Goal: Find contact information: Find contact information

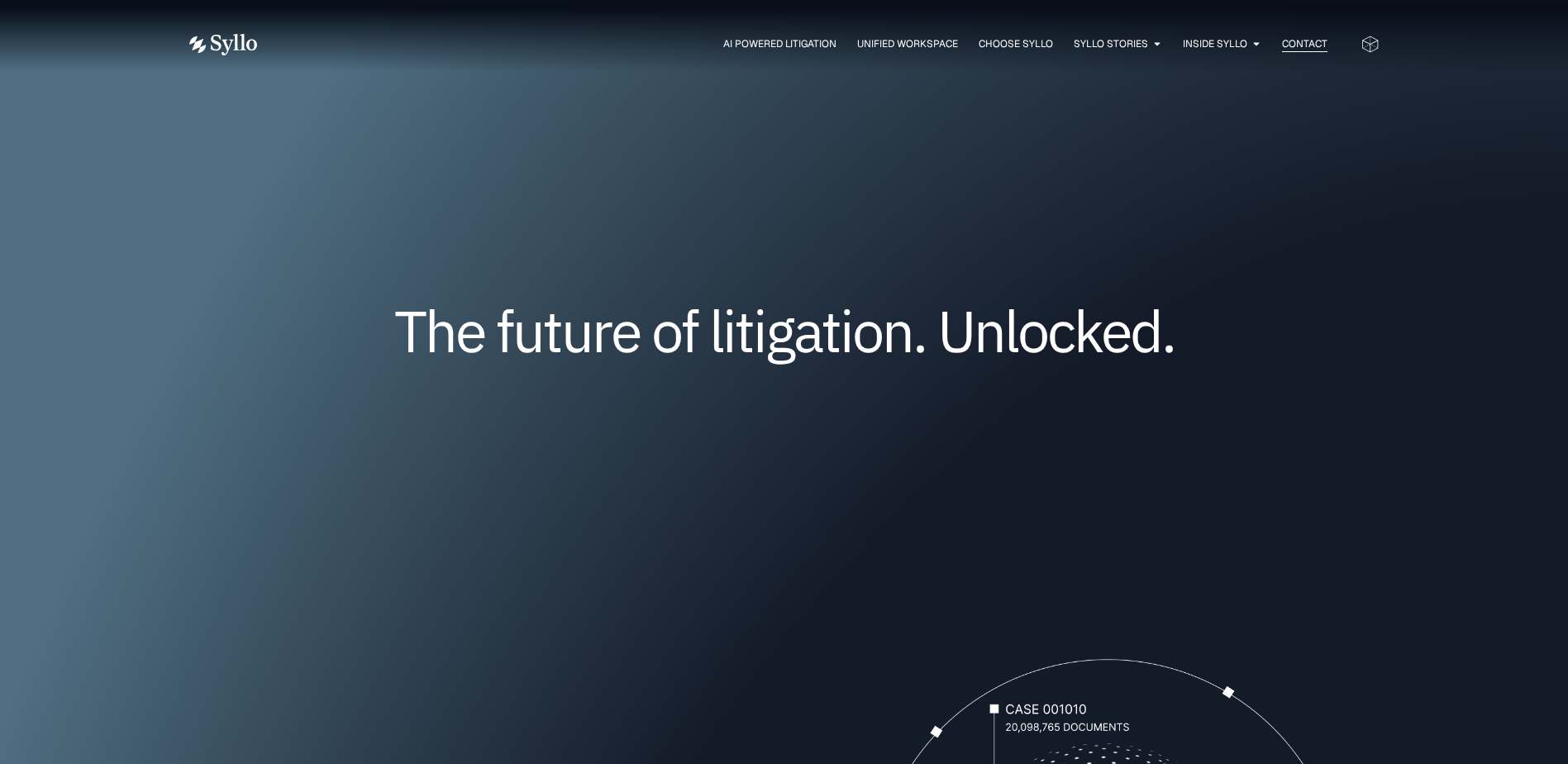
click at [1315, 43] on span "Contact" at bounding box center [1305, 43] width 46 height 15
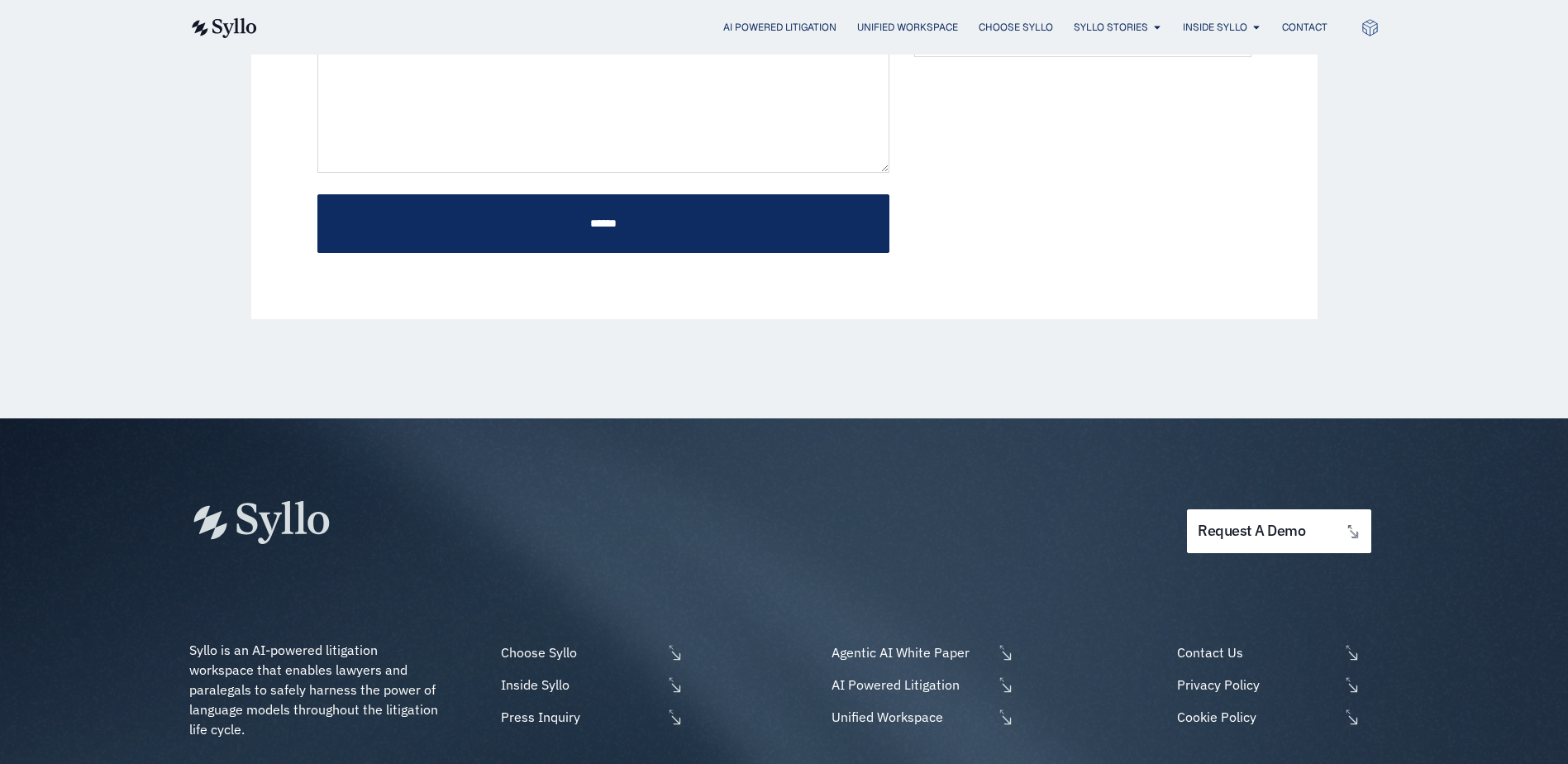
scroll to position [885, 0]
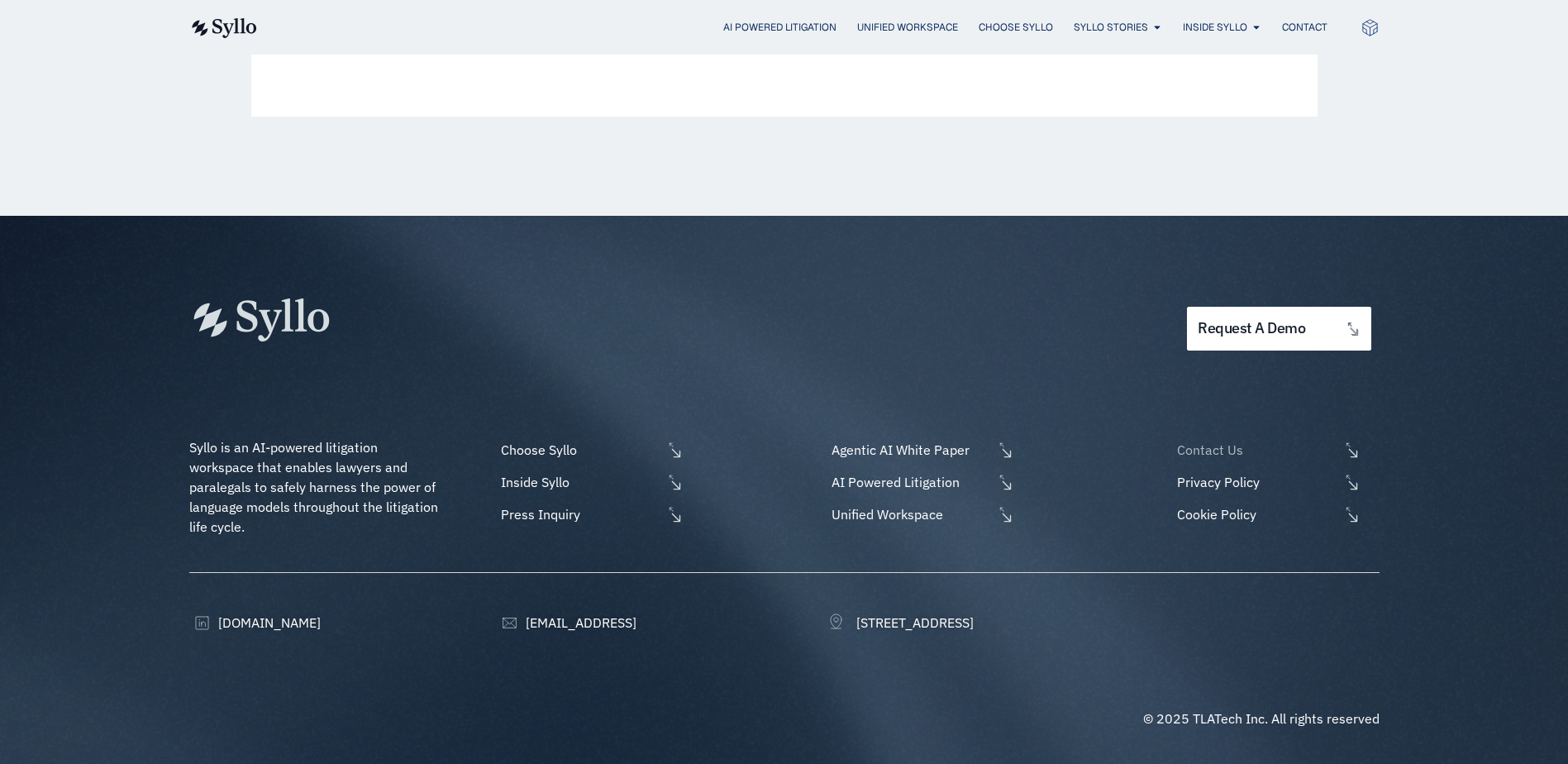
click at [1193, 453] on span "Contact Us" at bounding box center [1256, 449] width 165 height 20
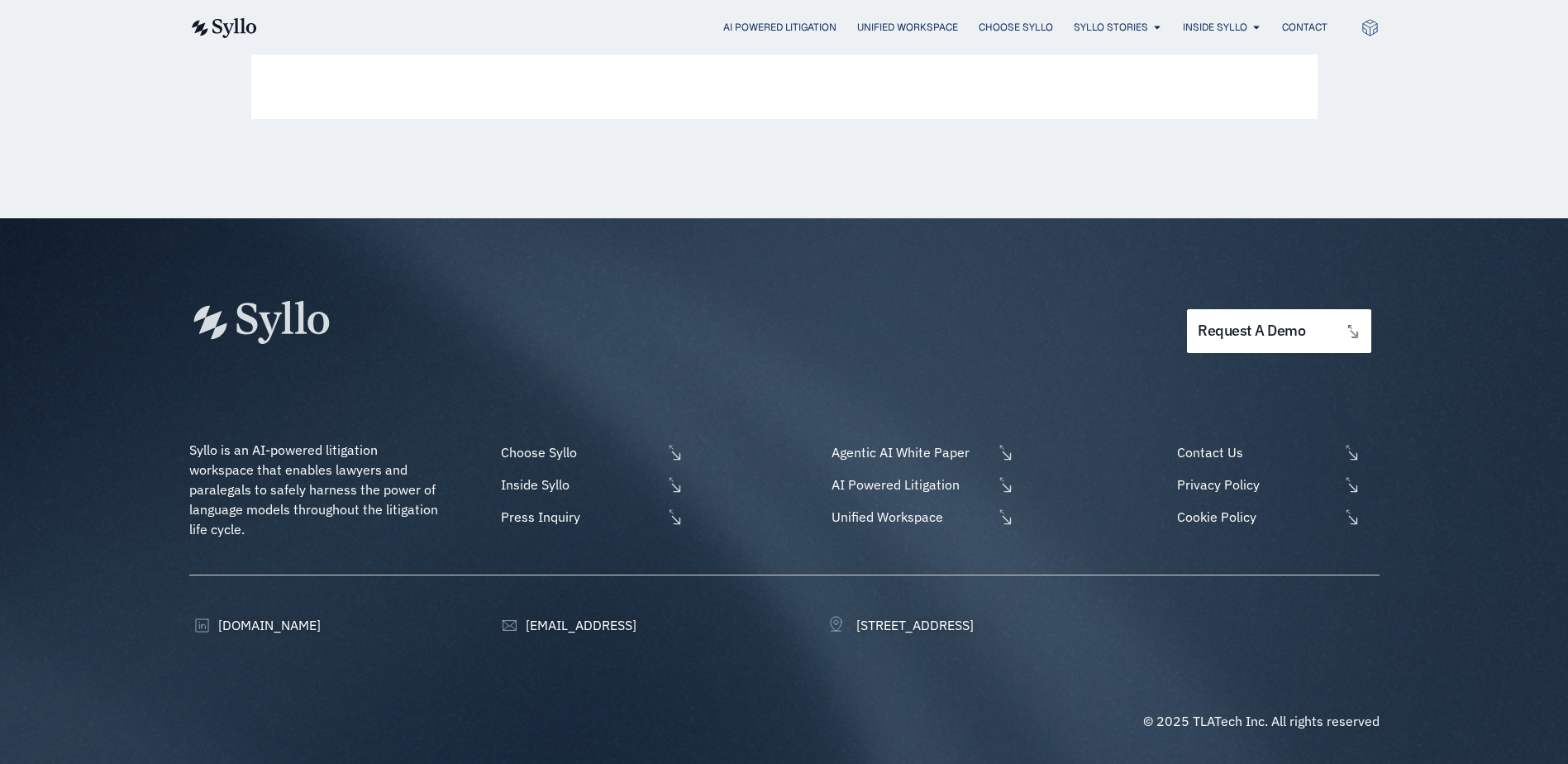
scroll to position [885, 0]
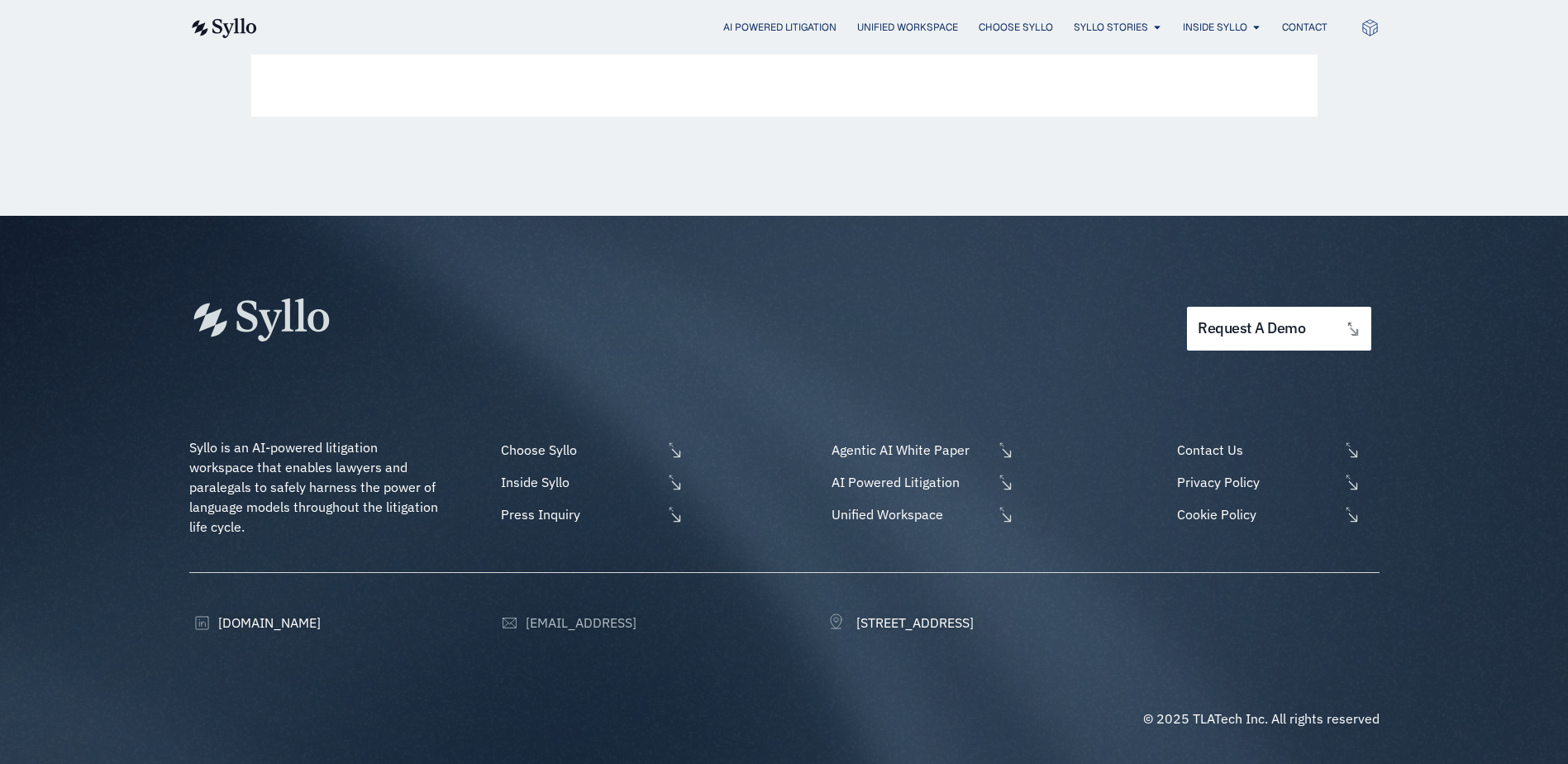
click at [551, 615] on span "[EMAIL_ADDRESS]" at bounding box center [579, 622] width 115 height 20
